Goal: Transaction & Acquisition: Purchase product/service

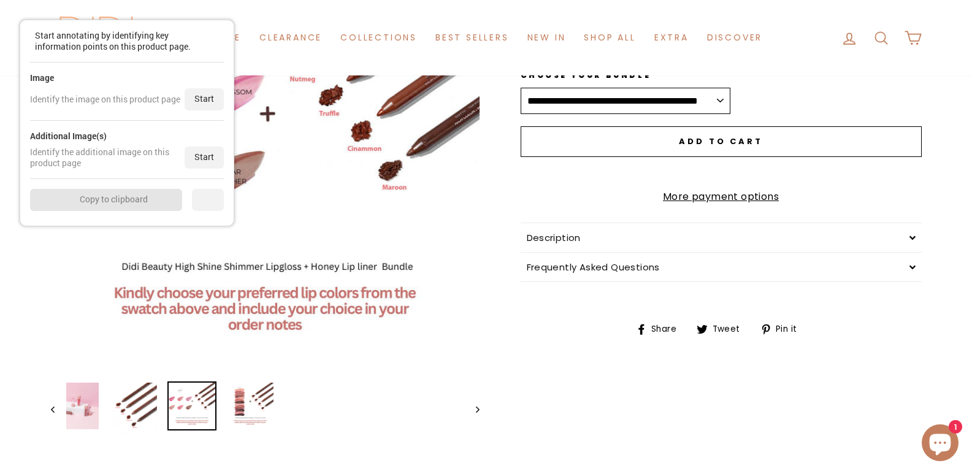
scroll to position [245, 0]
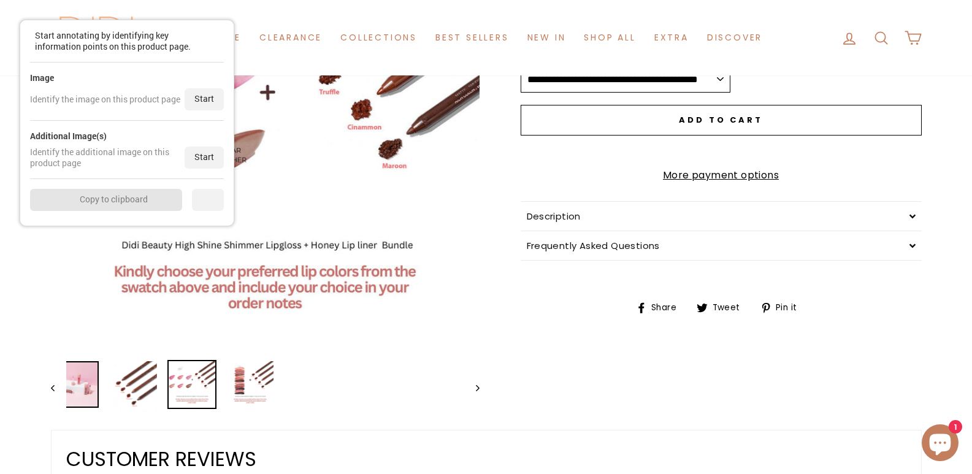
click at [96, 391] on img at bounding box center [75, 384] width 47 height 47
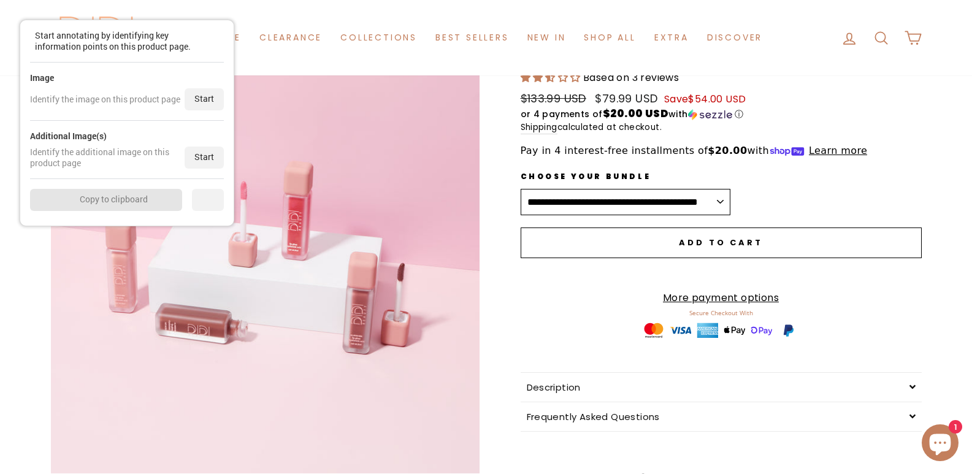
scroll to position [0, 0]
drag, startPoint x: 210, startPoint y: 98, endPoint x: 231, endPoint y: 134, distance: 42.1
click at [210, 99] on div "Start" at bounding box center [204, 99] width 39 height 22
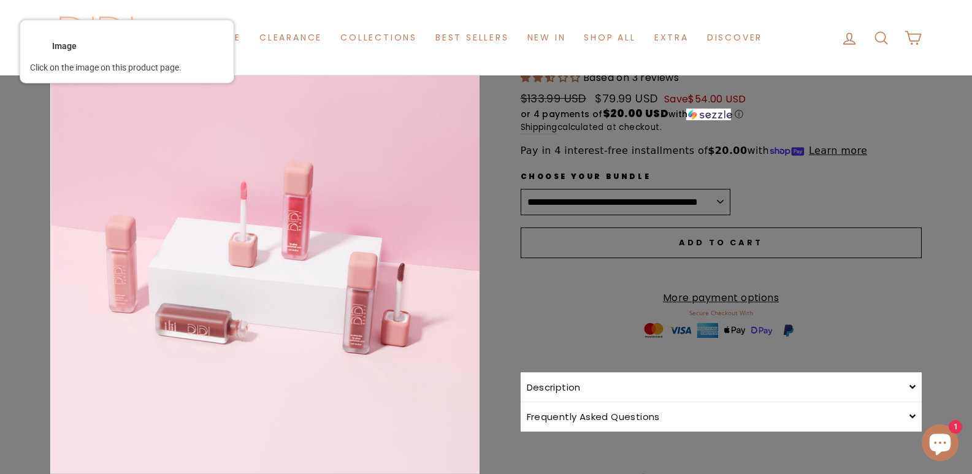
click at [256, 168] on div at bounding box center [265, 259] width 431 height 431
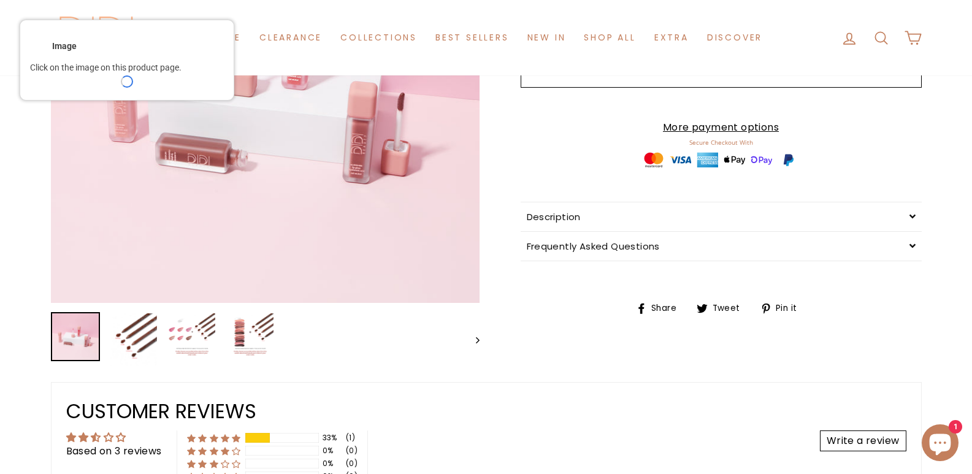
scroll to position [307, 0]
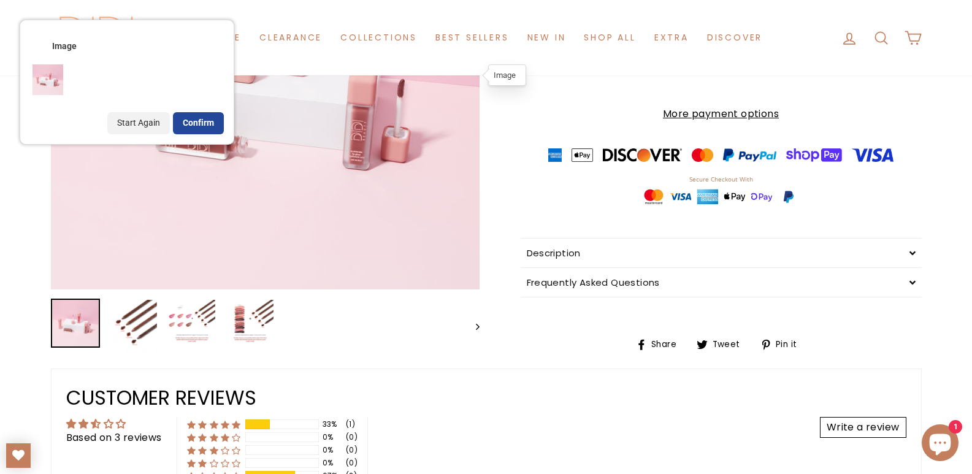
click at [194, 115] on div "Confirm" at bounding box center [198, 123] width 51 height 22
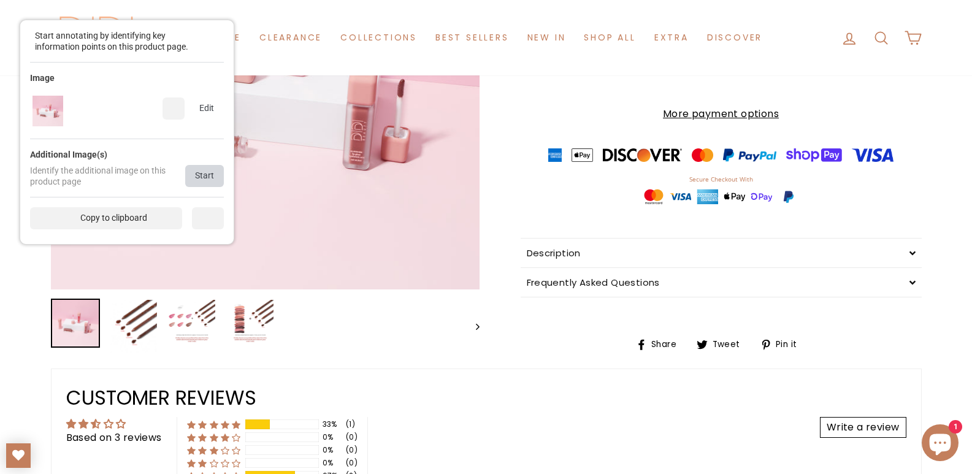
click at [204, 167] on div "Start" at bounding box center [204, 176] width 39 height 22
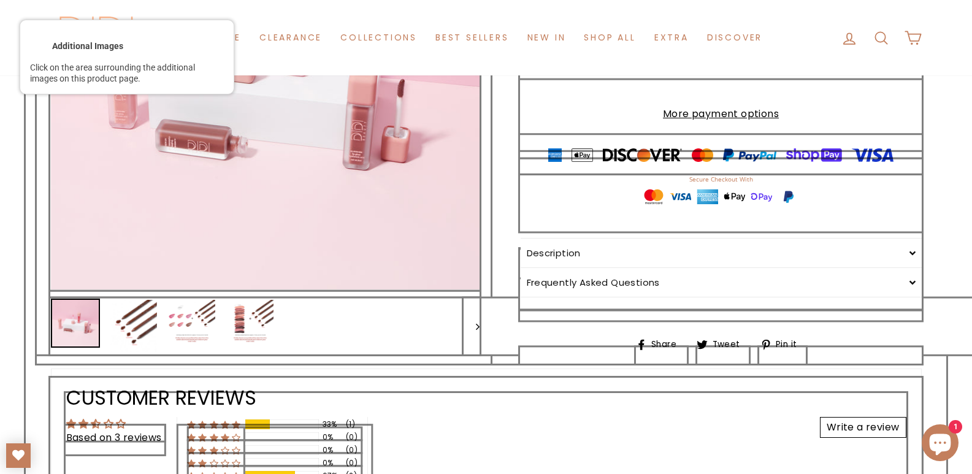
click at [281, 318] on div at bounding box center [265, 326] width 431 height 58
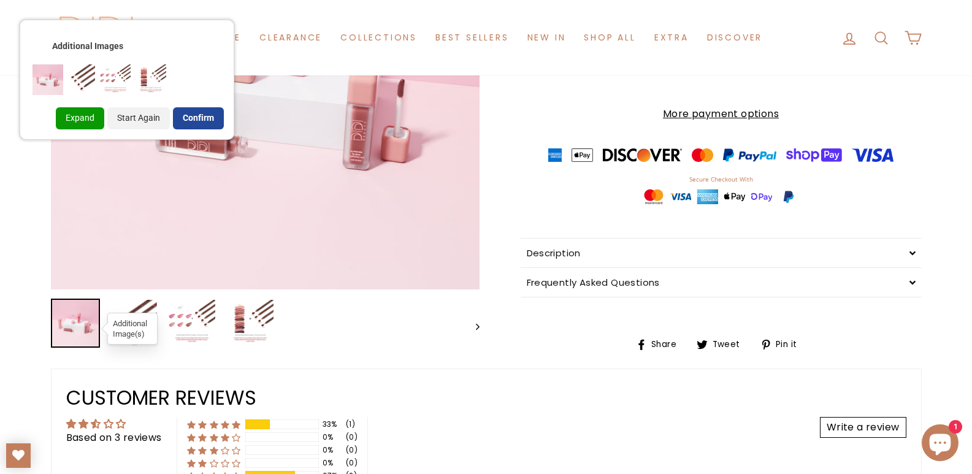
click at [182, 115] on div "Confirm" at bounding box center [198, 118] width 51 height 22
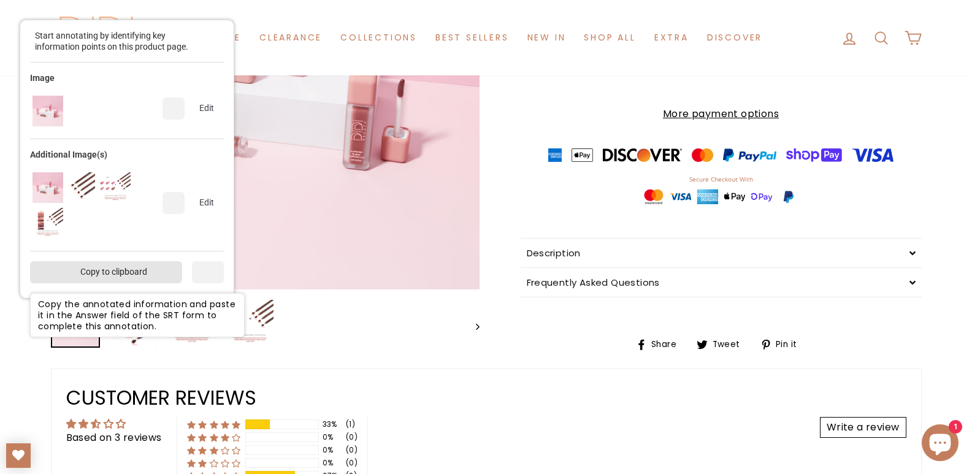
click at [132, 272] on div "Copy to clipboard" at bounding box center [106, 272] width 152 height 22
